Goal: Navigation & Orientation: Go to known website

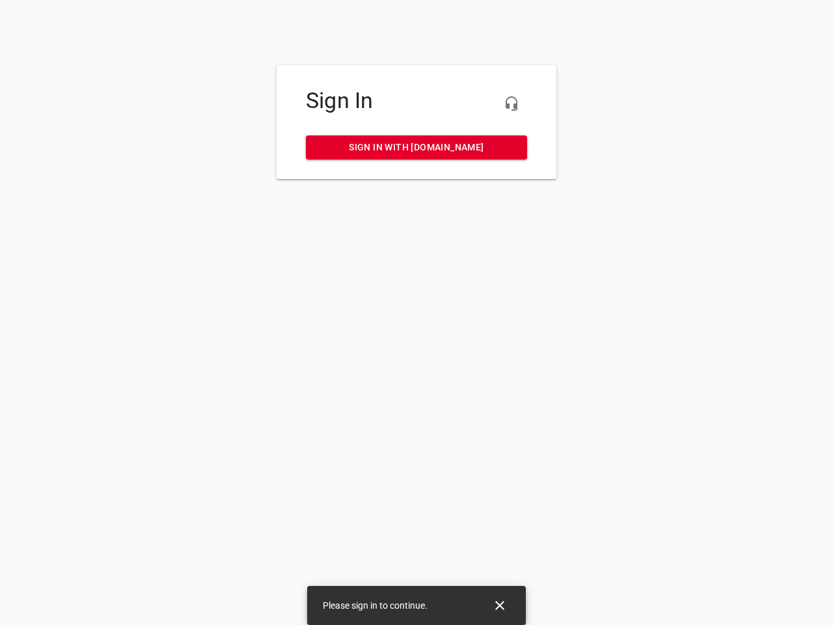
click at [511, 103] on icon "button" at bounding box center [512, 104] width 16 height 16
click at [500, 605] on icon "Close" at bounding box center [499, 605] width 9 height 9
